Goal: Find contact information: Find contact information

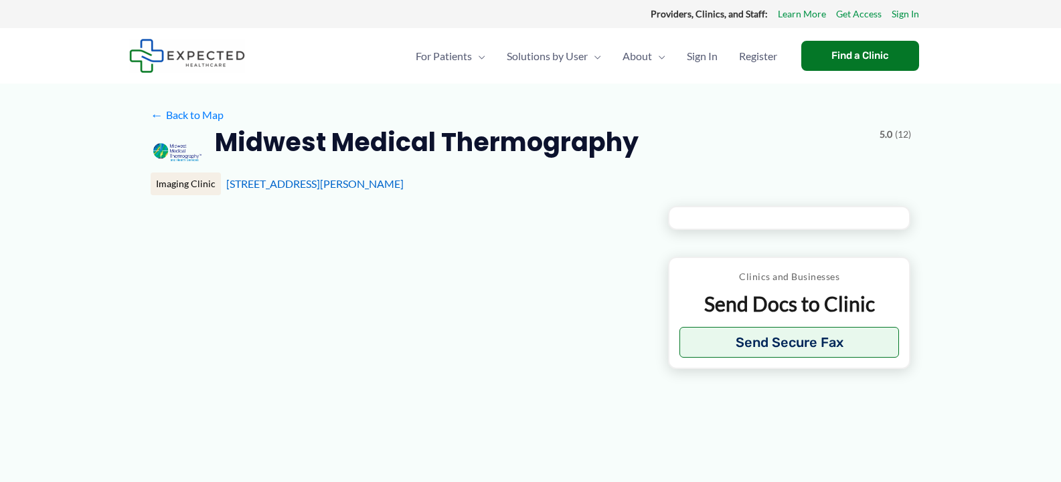
type input "**********"
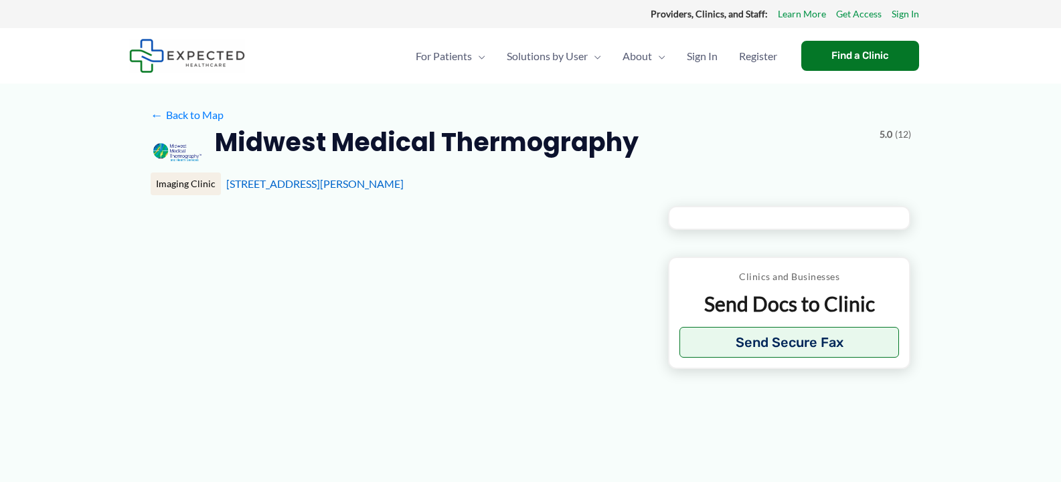
type input "**********"
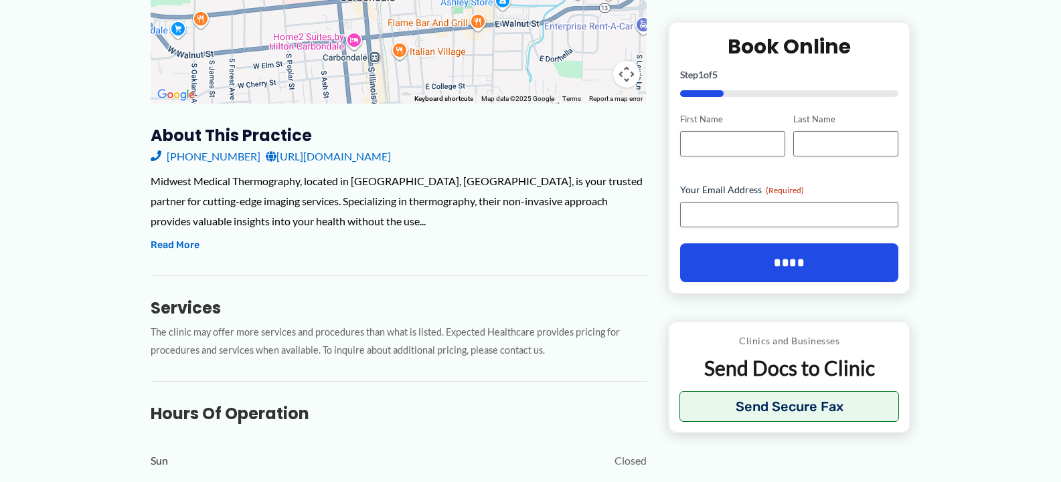
scroll to position [468, 0]
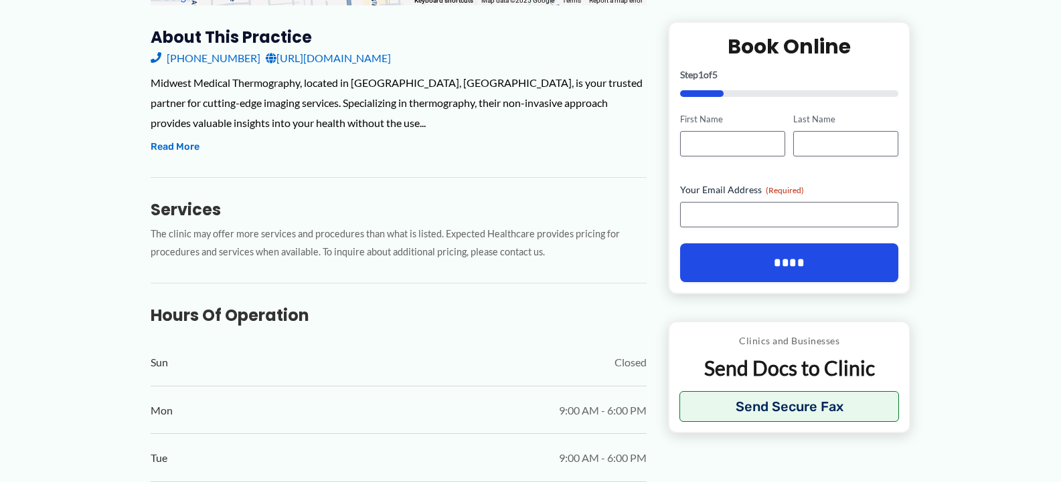
click at [322, 55] on link "[URL][DOMAIN_NAME]" at bounding box center [328, 58] width 125 height 20
